Goal: Communication & Community: Answer question/provide support

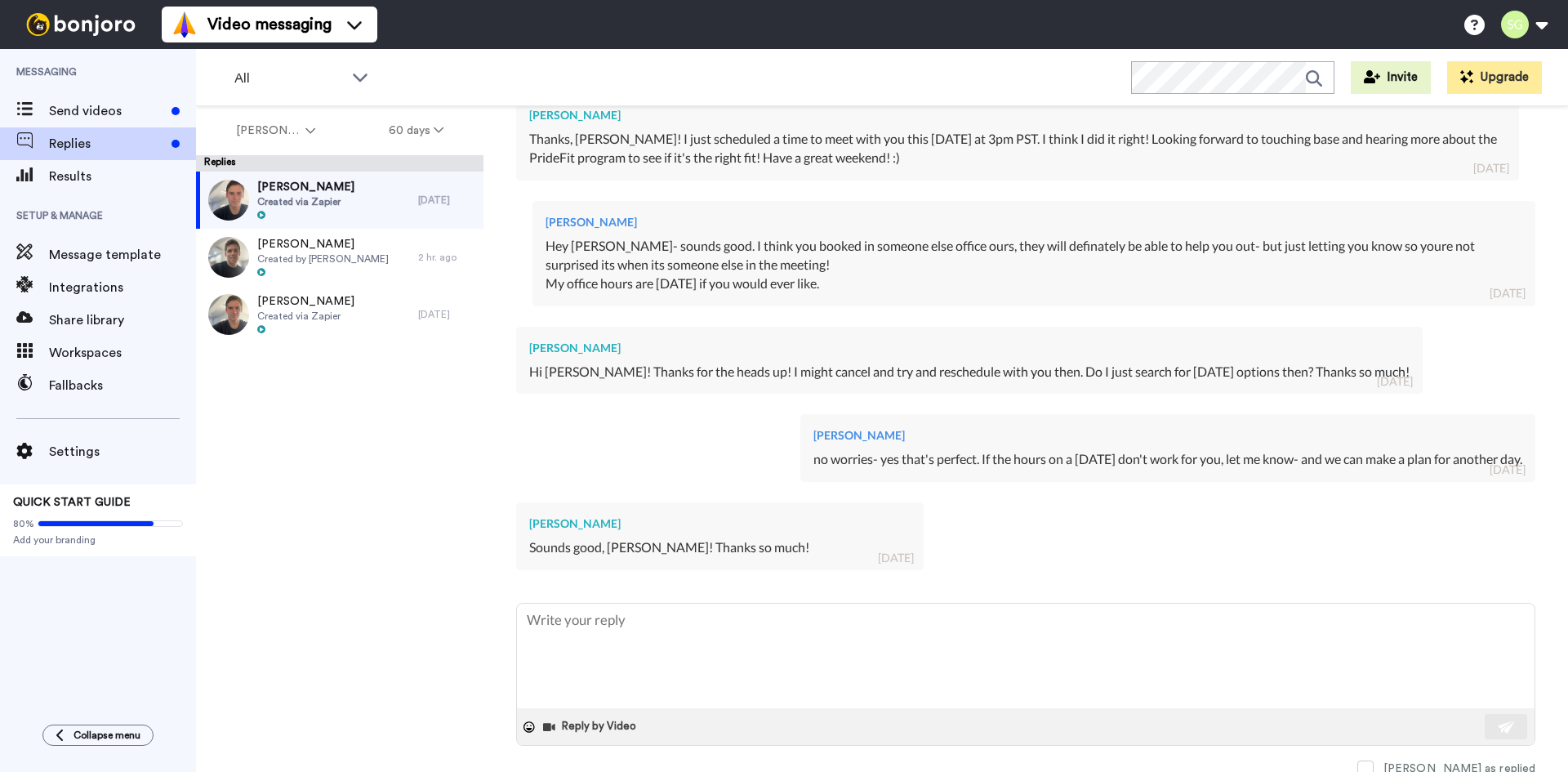
scroll to position [403, 0]
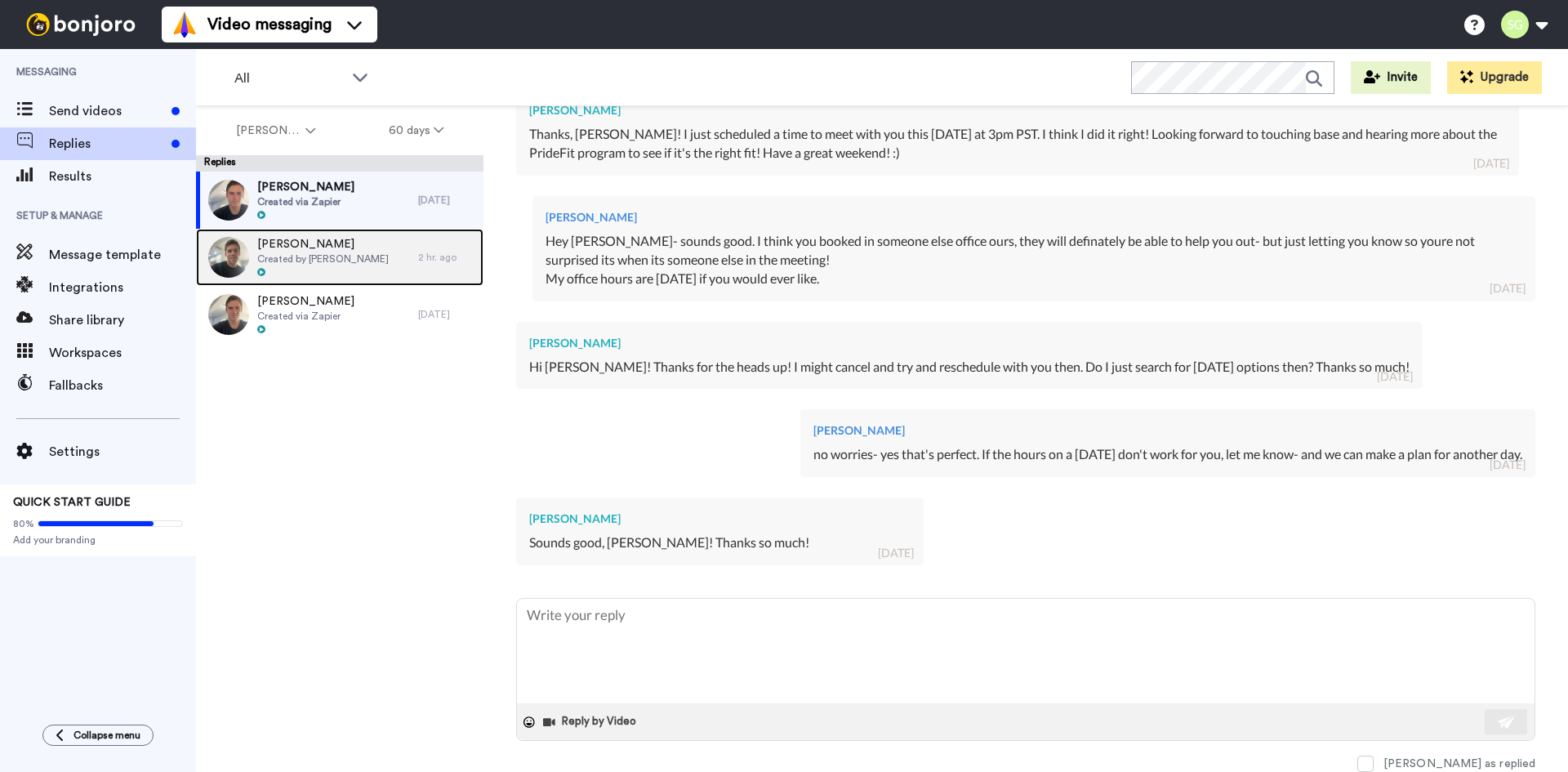
click at [311, 233] on div "[PERSON_NAME] Created by [PERSON_NAME]" at bounding box center [308, 256] width 222 height 57
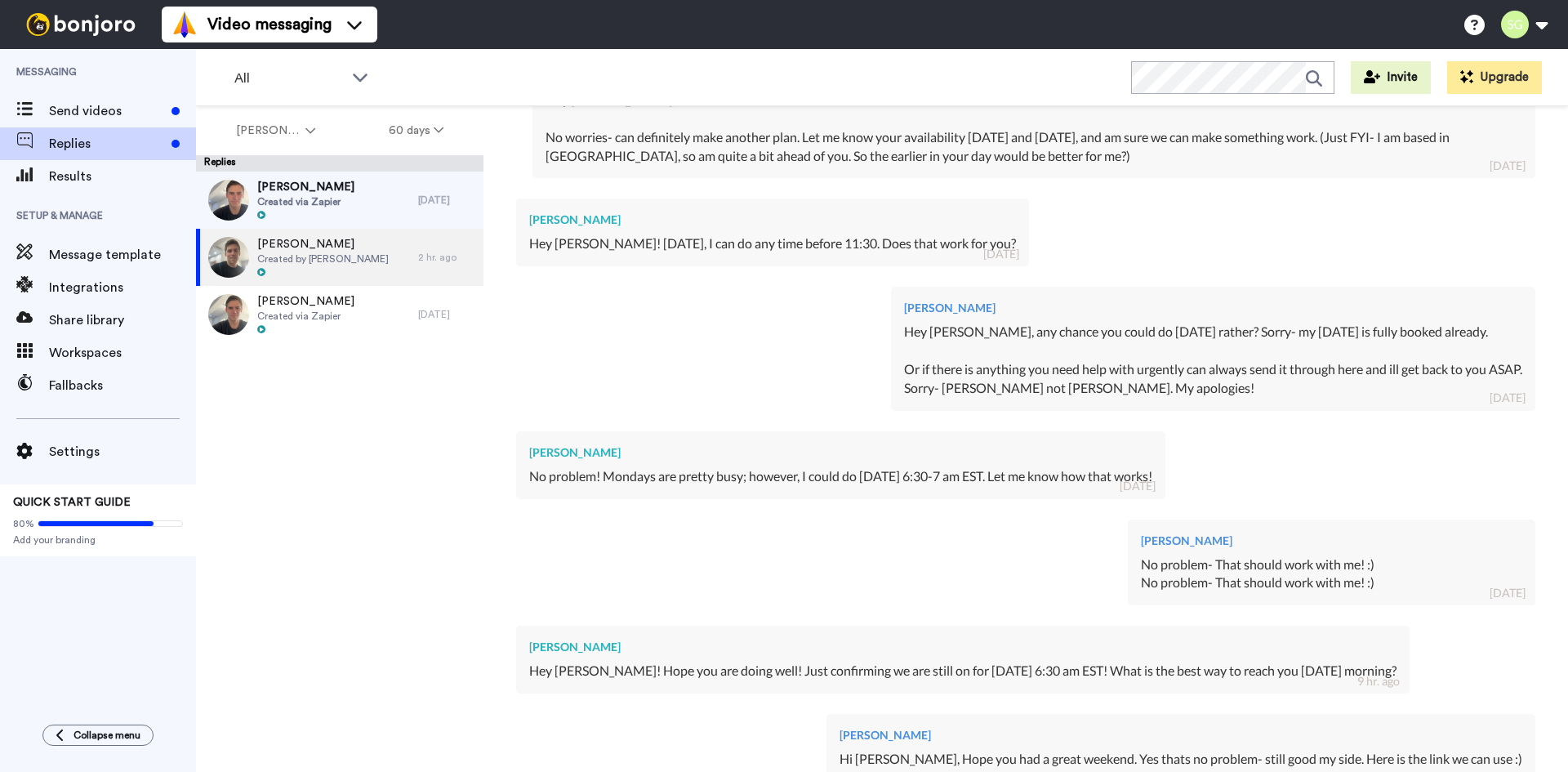
scroll to position [798, 0]
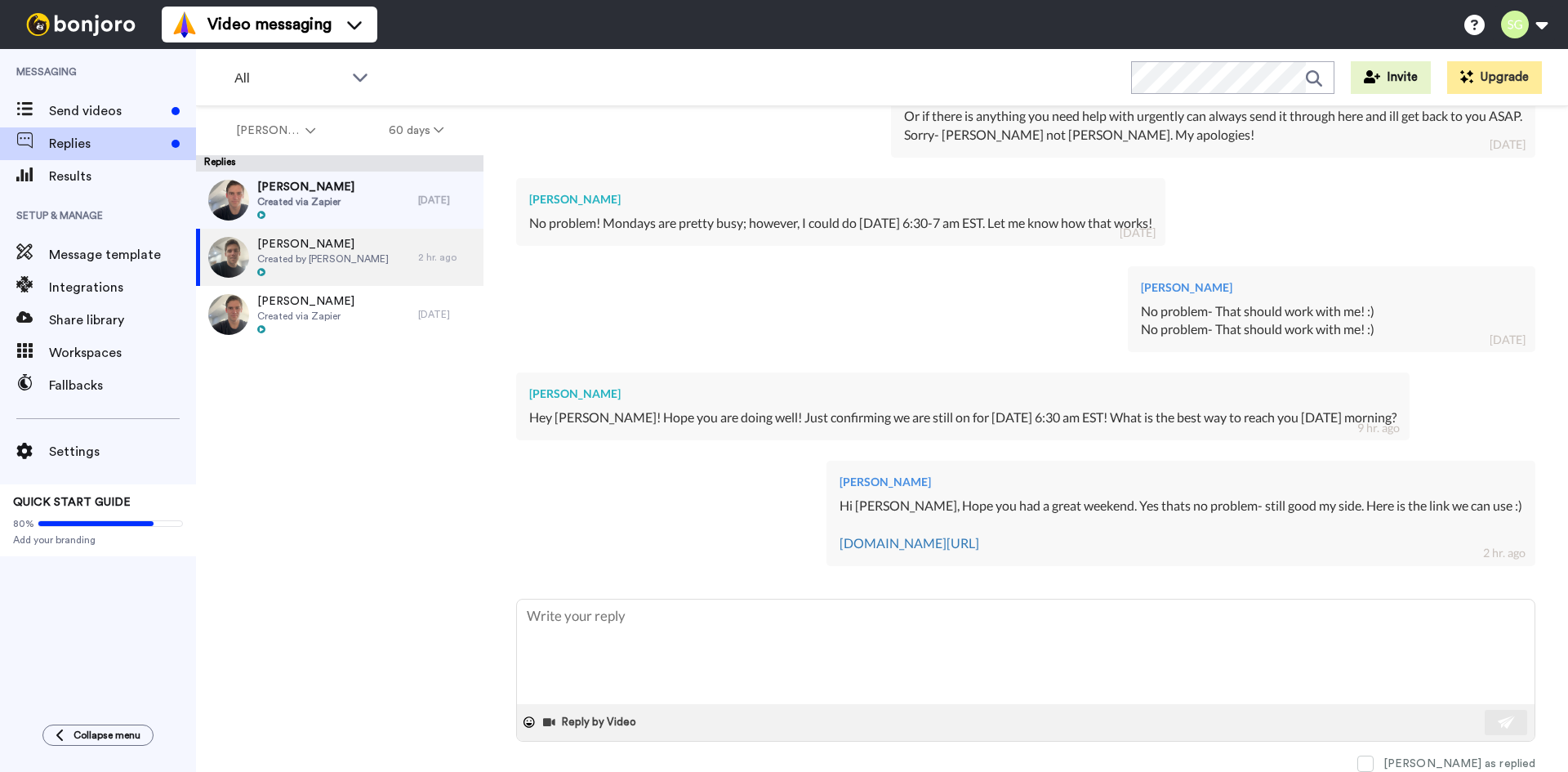
type textarea "x"
